Goal: Find specific page/section: Find specific page/section

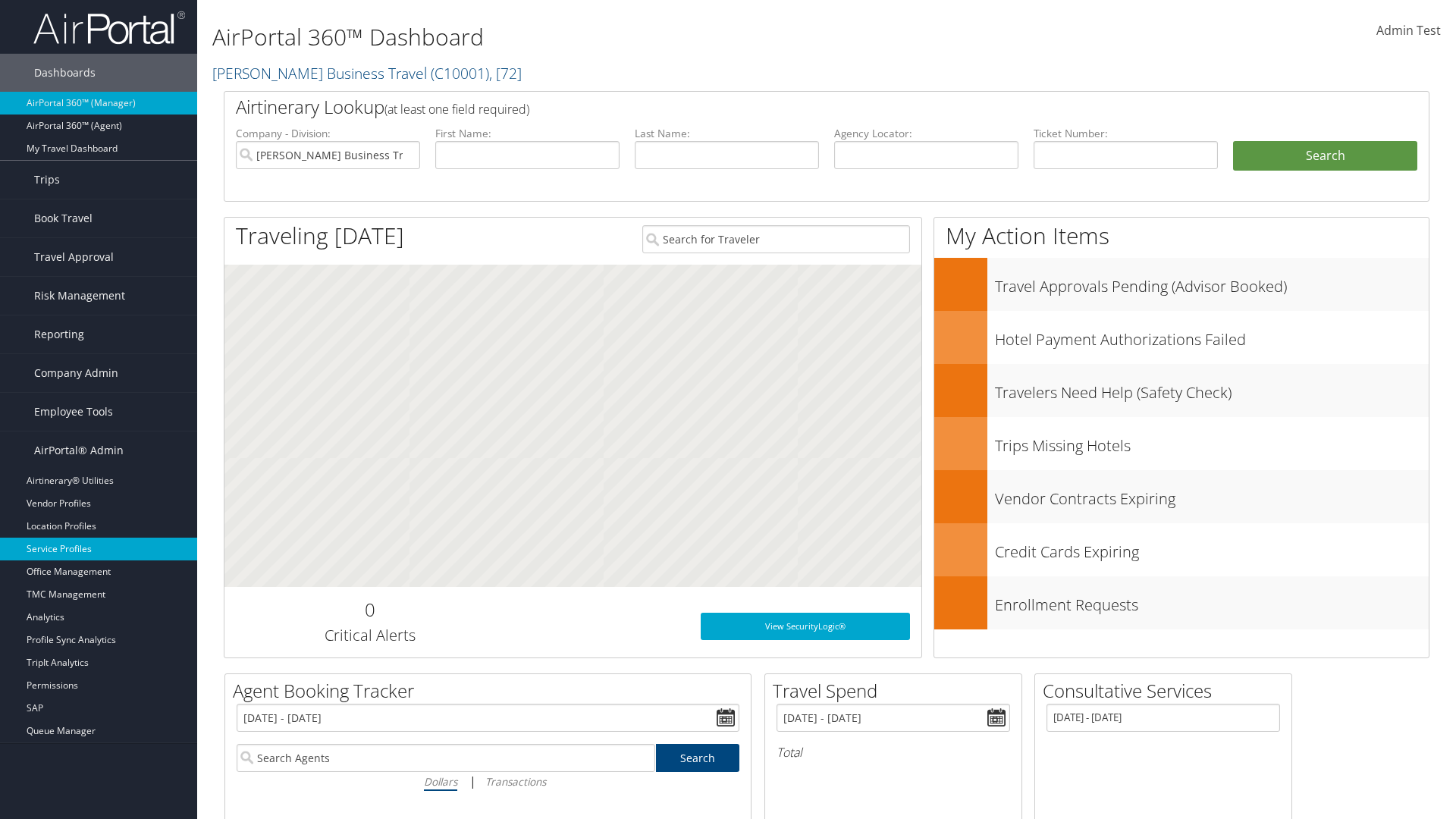
click at [98, 549] on link "Service Profiles" at bounding box center [98, 548] width 198 height 22
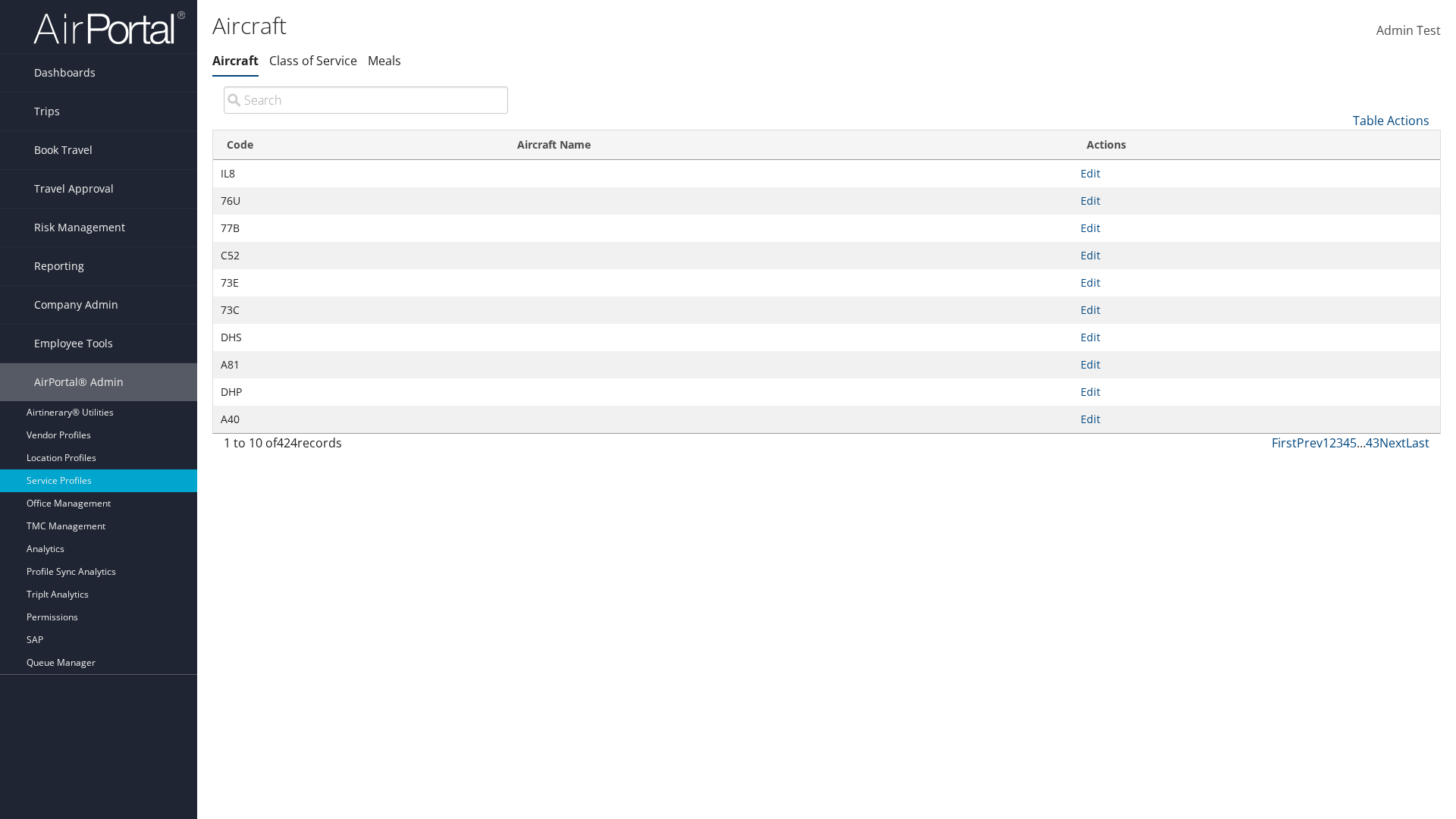
click at [358, 145] on th "Code" at bounding box center [358, 145] width 291 height 30
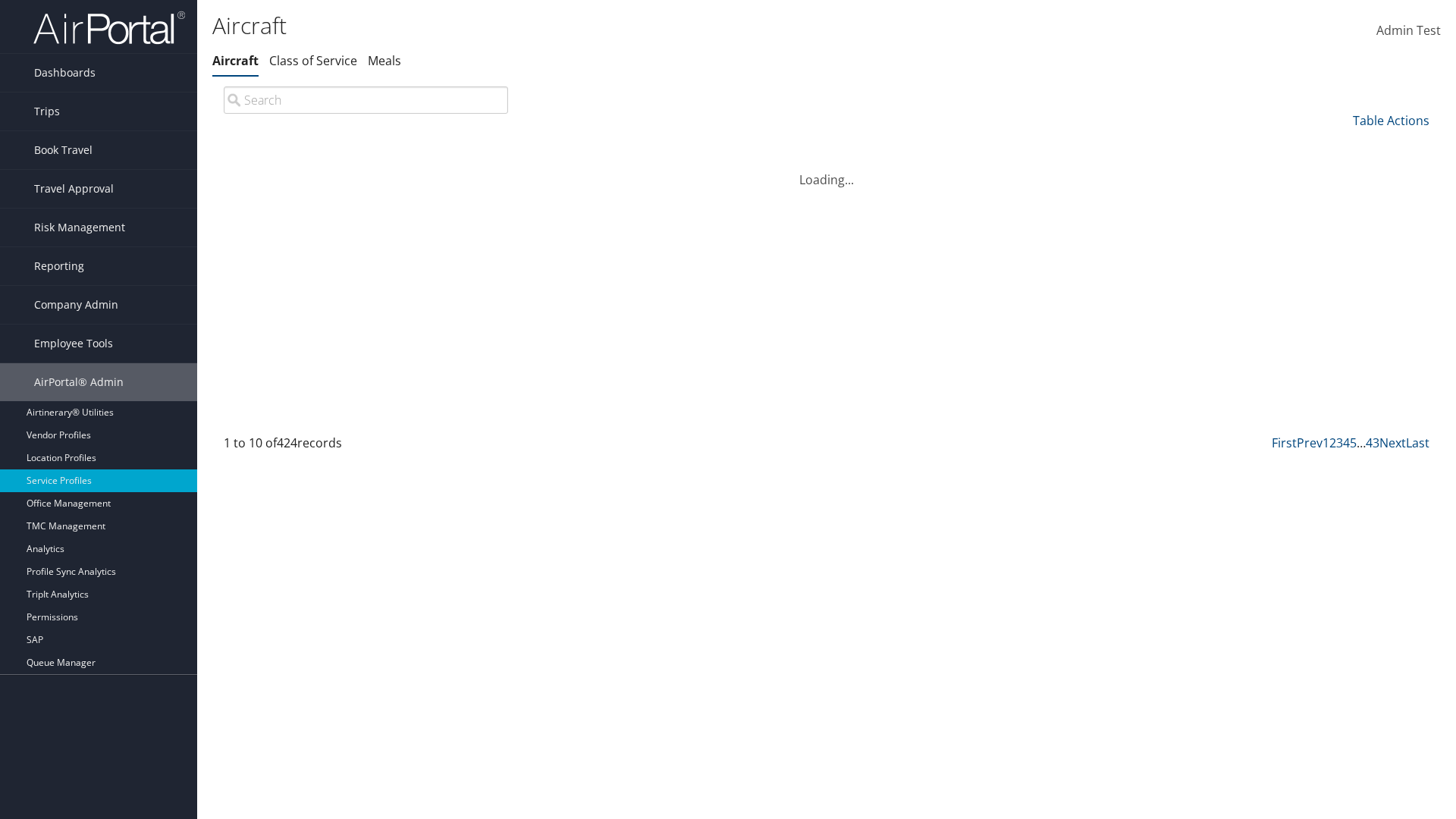
click at [358, 145] on th "Code" at bounding box center [358, 145] width 291 height 30
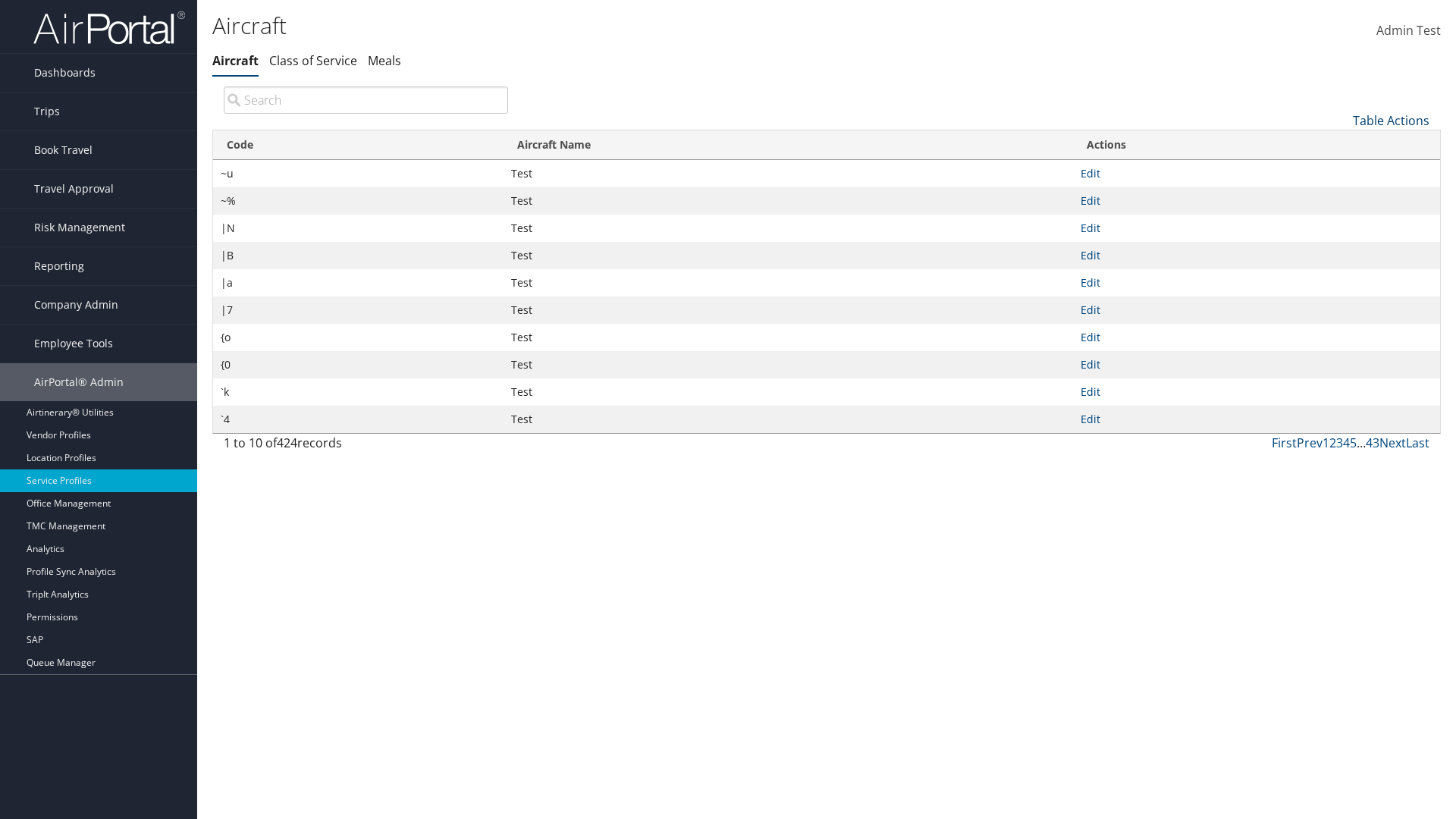
click at [1391, 120] on link "Table Actions" at bounding box center [1392, 121] width 77 height 17
click at [1341, 221] on link "Page Length" at bounding box center [1341, 221] width 199 height 26
click at [1341, 171] on link "25" at bounding box center [1341, 171] width 199 height 26
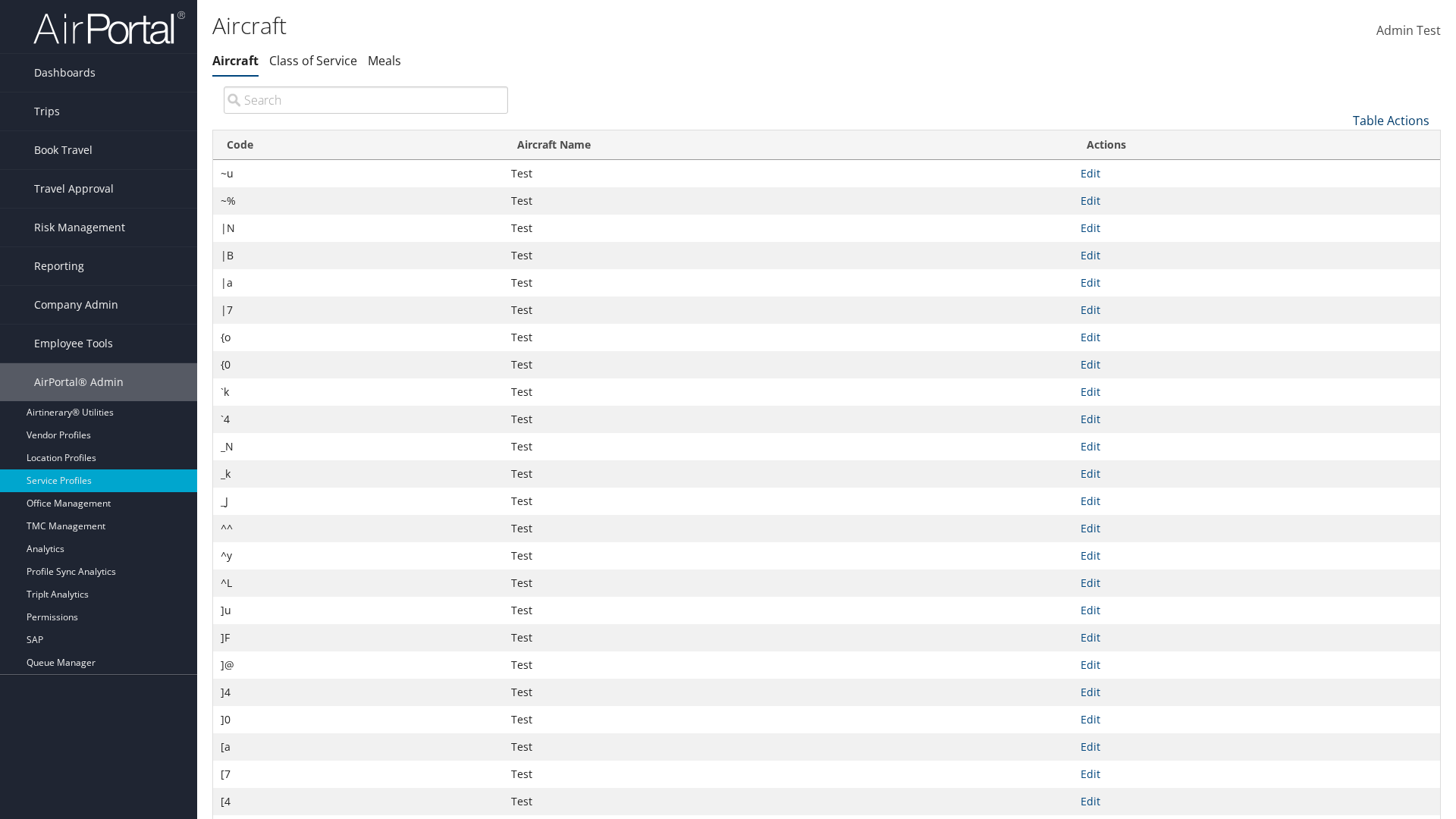
click at [1391, 120] on link "Table Actions" at bounding box center [1392, 121] width 77 height 17
click at [1341, 221] on link "Page Length" at bounding box center [1341, 221] width 199 height 26
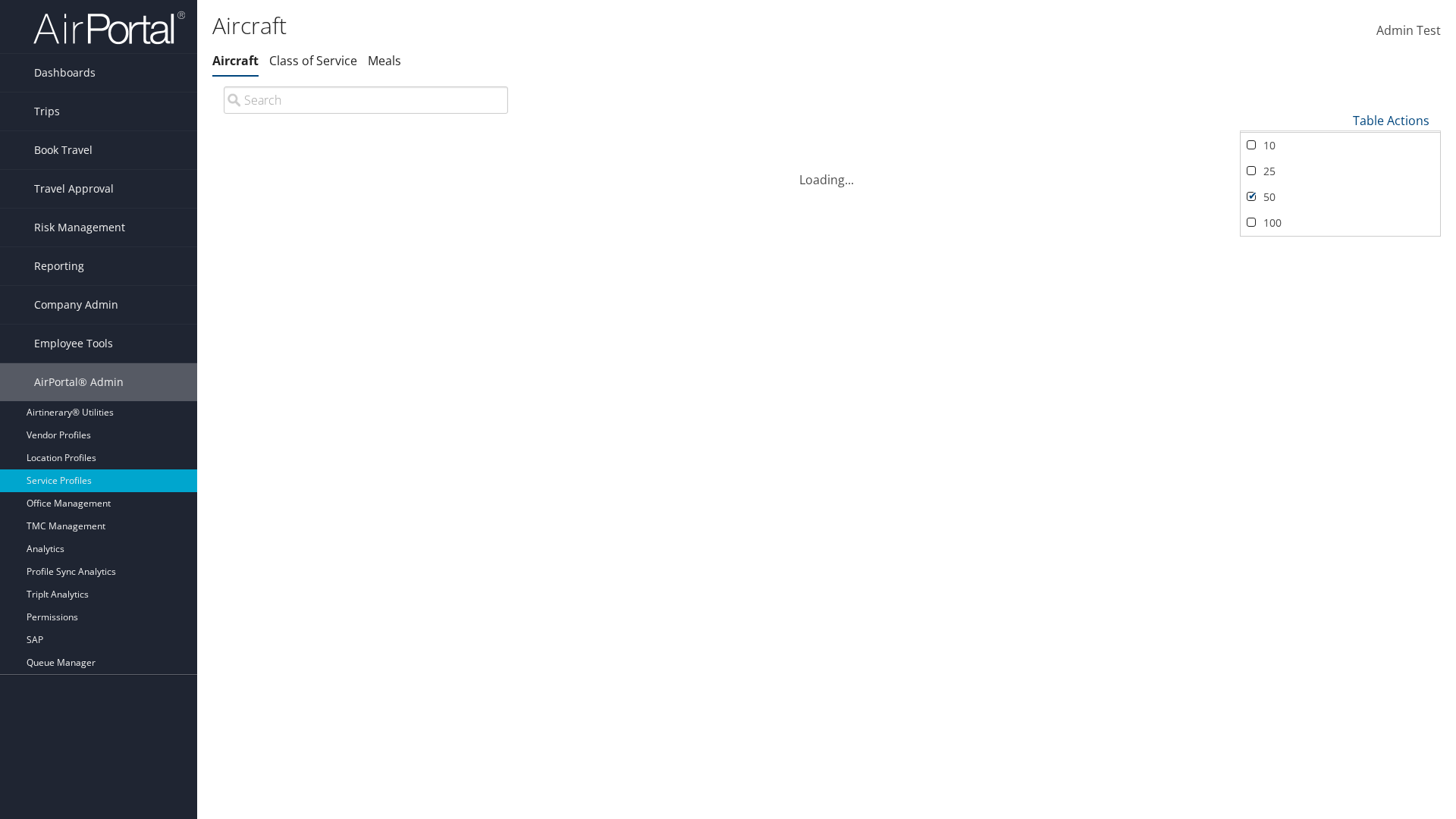
scroll to position [50, 0]
